Goal: Find specific page/section: Find specific page/section

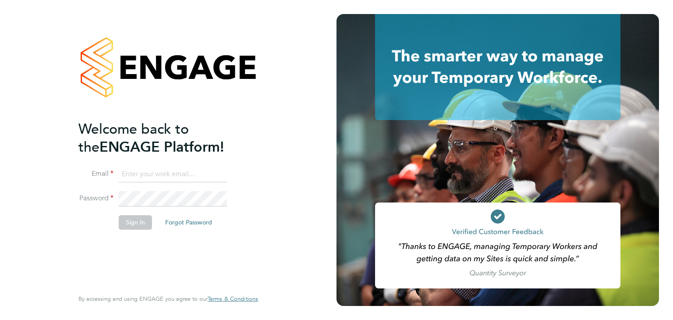
type input "[PERSON_NAME][EMAIL_ADDRESS][DOMAIN_NAME]"
click at [134, 219] on button "Sign In" at bounding box center [135, 222] width 33 height 14
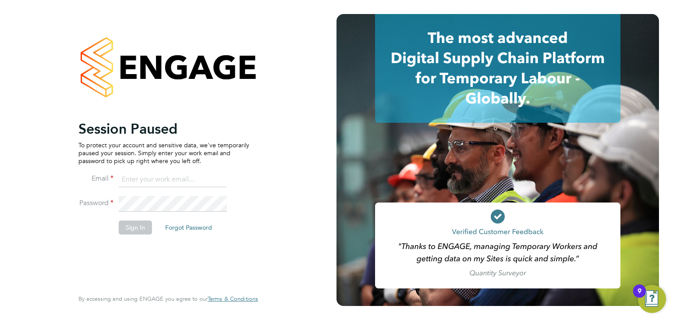
type input "[PERSON_NAME][EMAIL_ADDRESS][DOMAIN_NAME]"
click at [135, 221] on button "Sign In" at bounding box center [135, 227] width 33 height 14
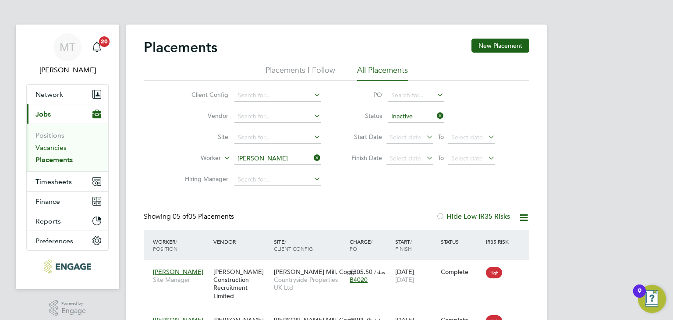
click at [46, 146] on link "Vacancies" at bounding box center [51, 147] width 31 height 8
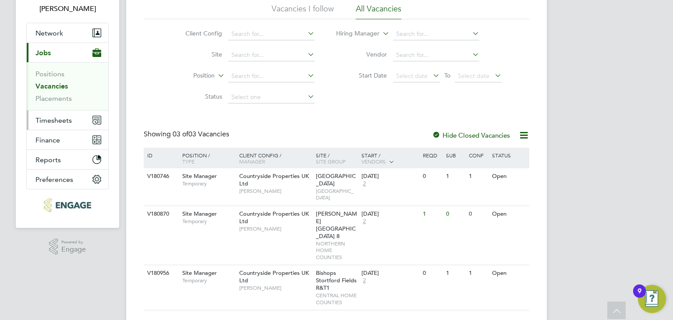
click at [56, 116] on span "Timesheets" at bounding box center [54, 120] width 36 height 8
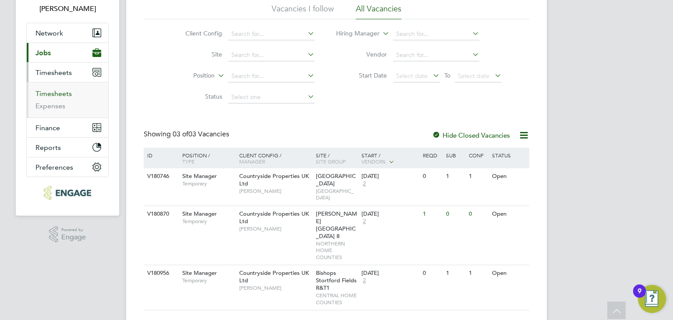
click at [64, 95] on link "Timesheets" at bounding box center [54, 93] width 36 height 8
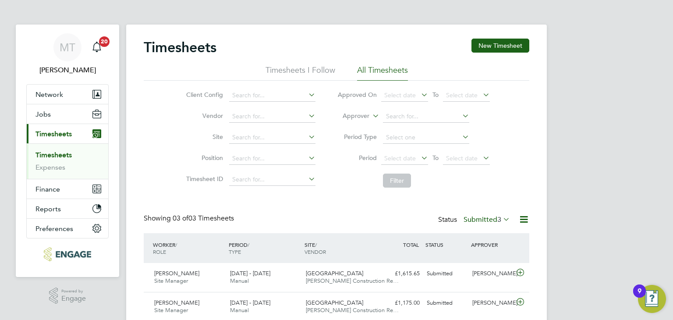
scroll to position [62, 0]
